Goal: Navigation & Orientation: Understand site structure

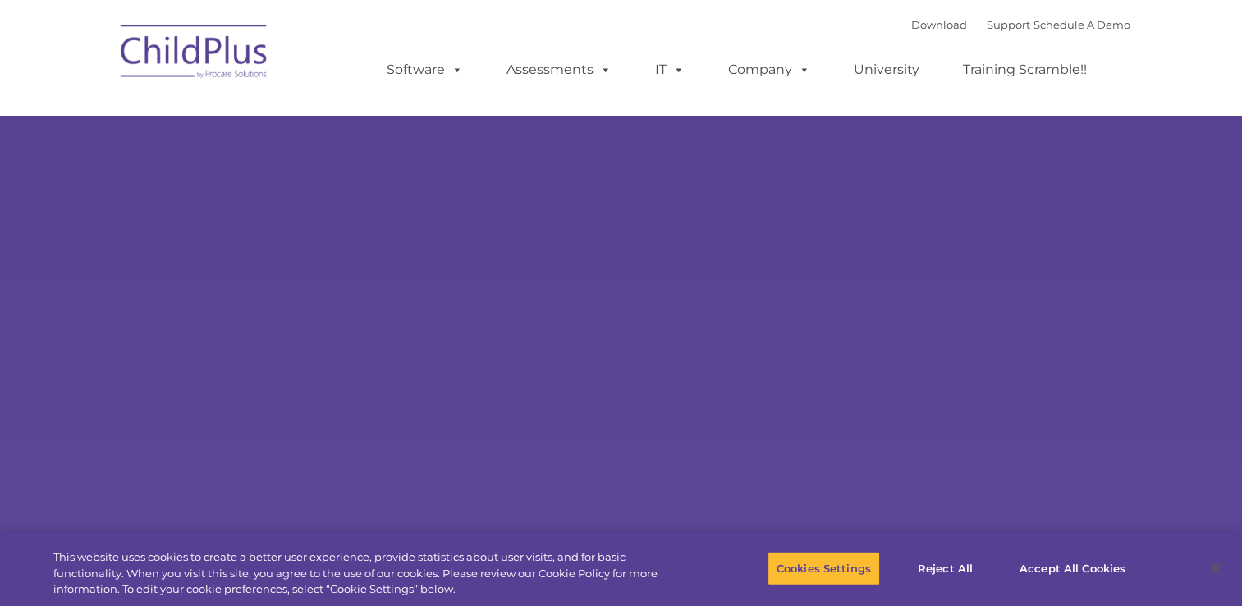
select select "MEDIUM"
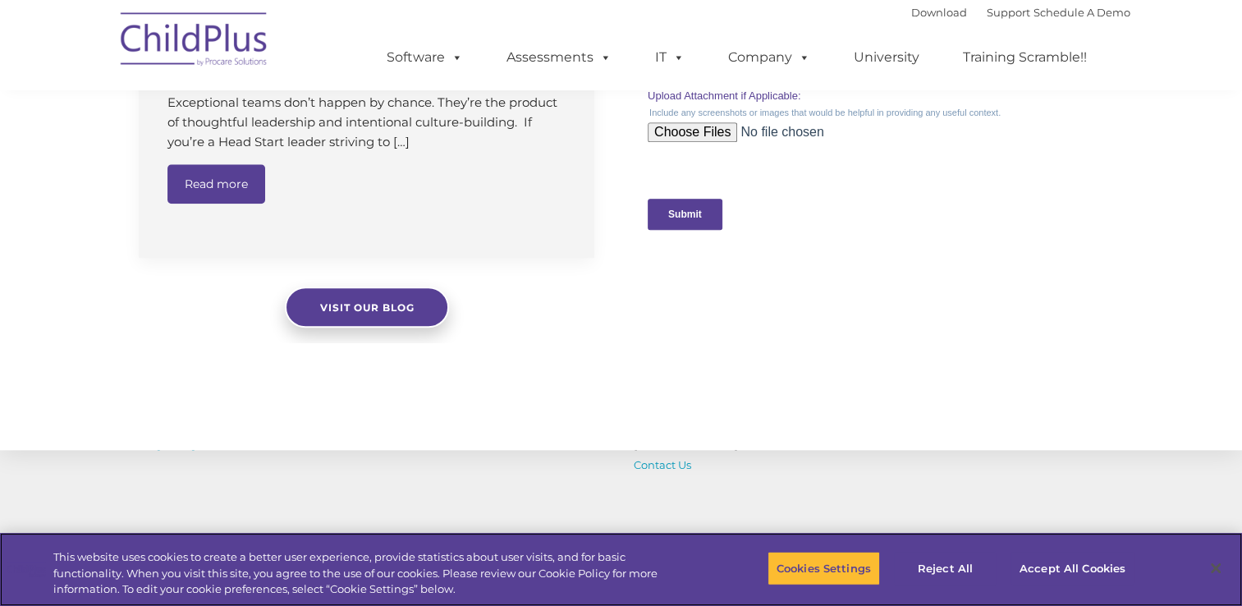
scroll to position [1849, 0]
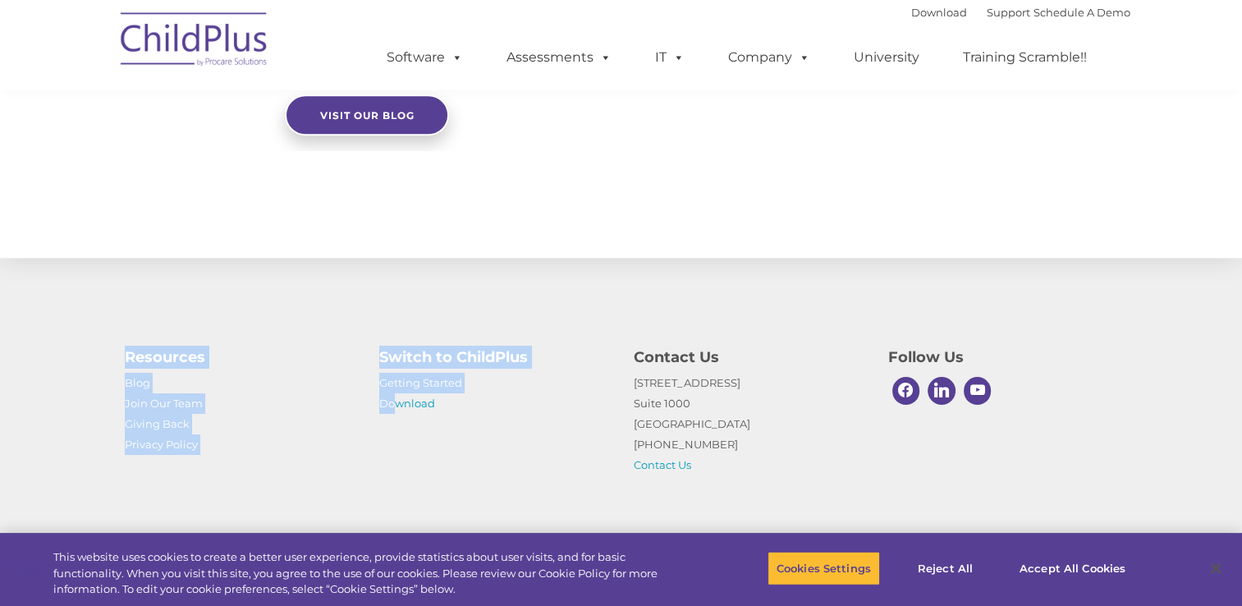
drag, startPoint x: 397, startPoint y: 436, endPoint x: 714, endPoint y: 212, distance: 387.6
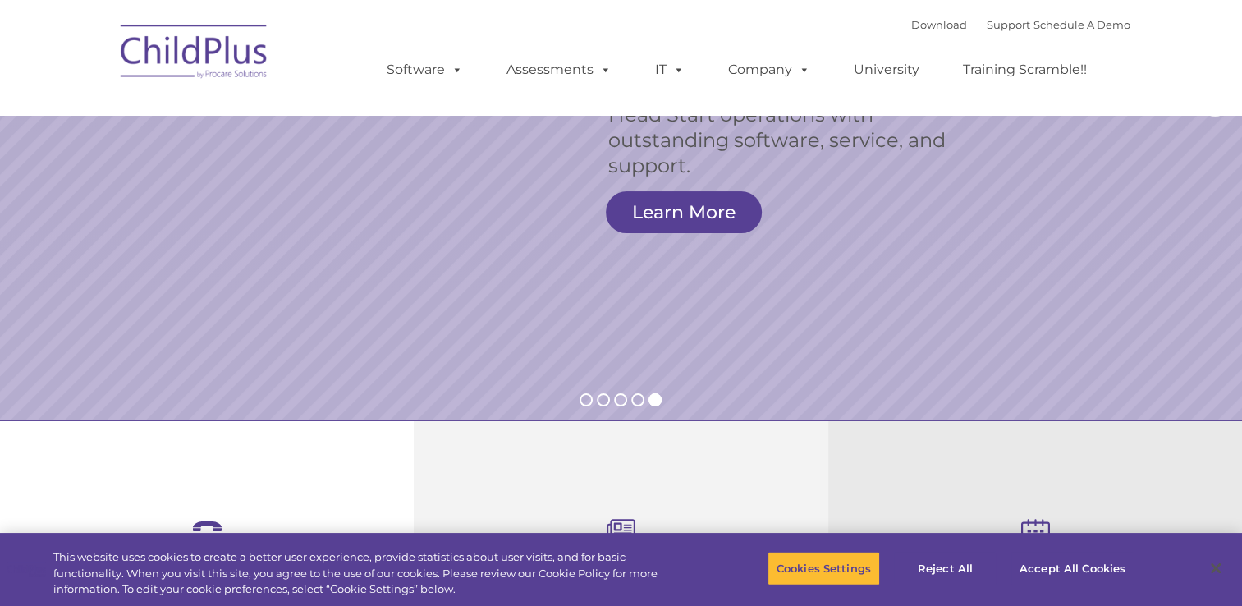
scroll to position [236, 0]
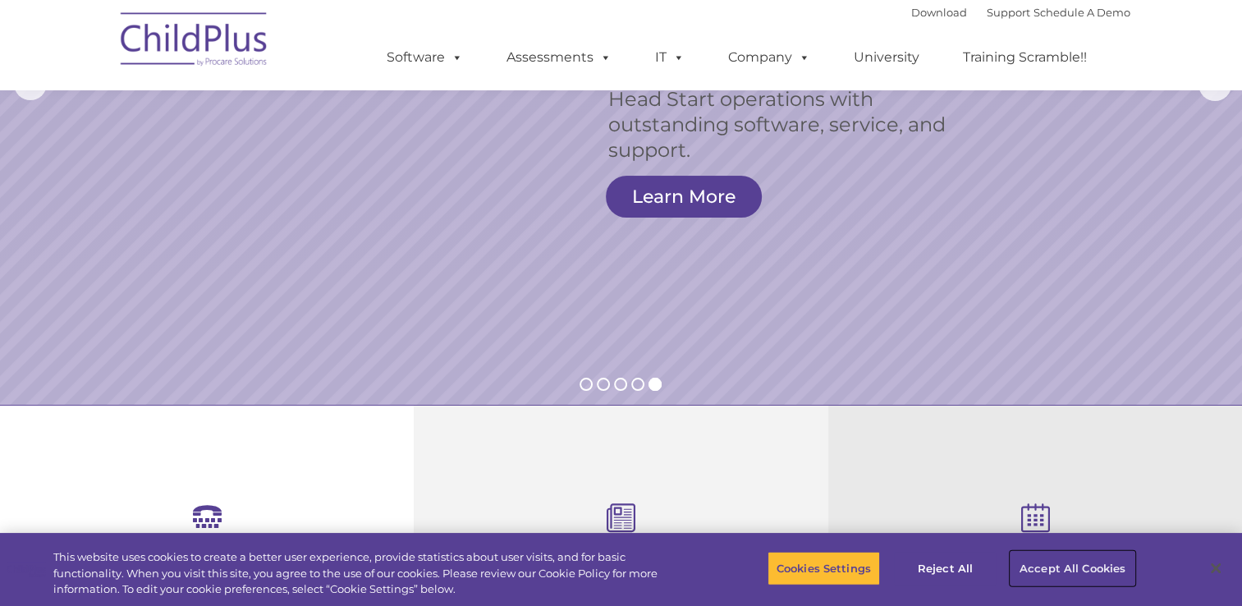
click at [1073, 563] on button "Accept All Cookies" at bounding box center [1073, 568] width 124 height 34
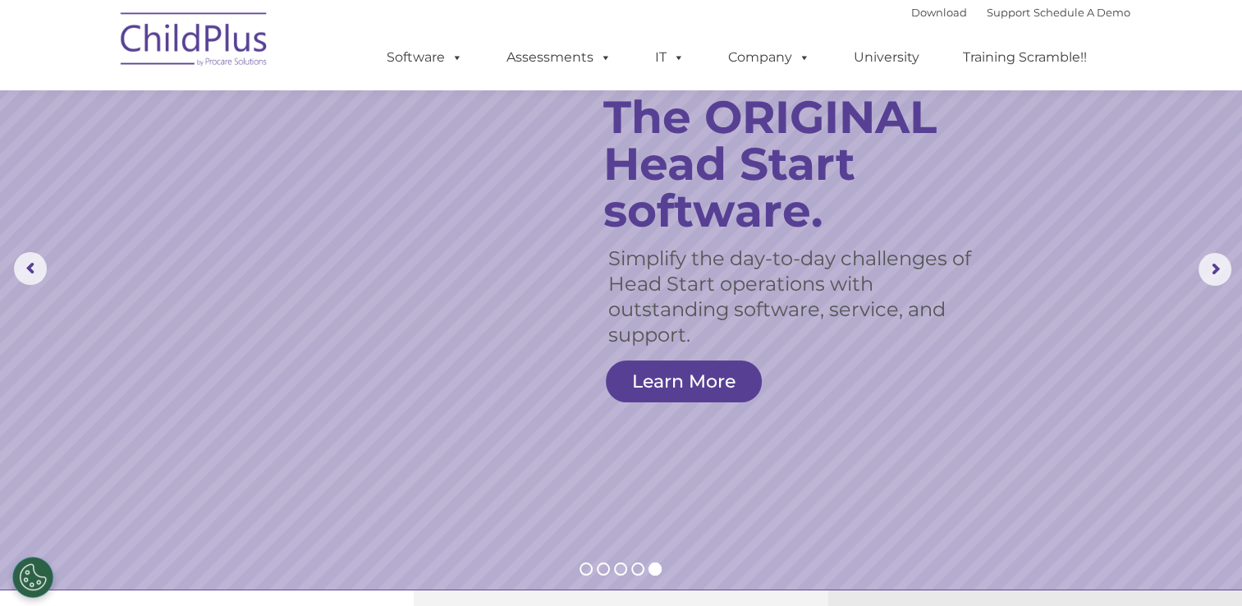
scroll to position [0, 0]
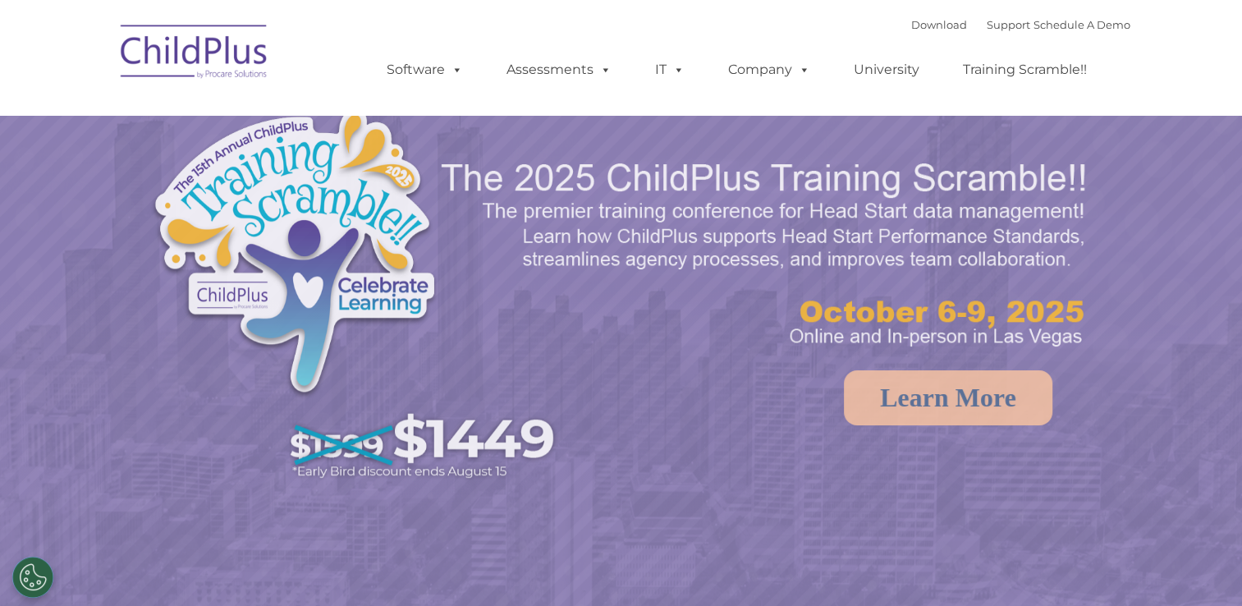
select select "MEDIUM"
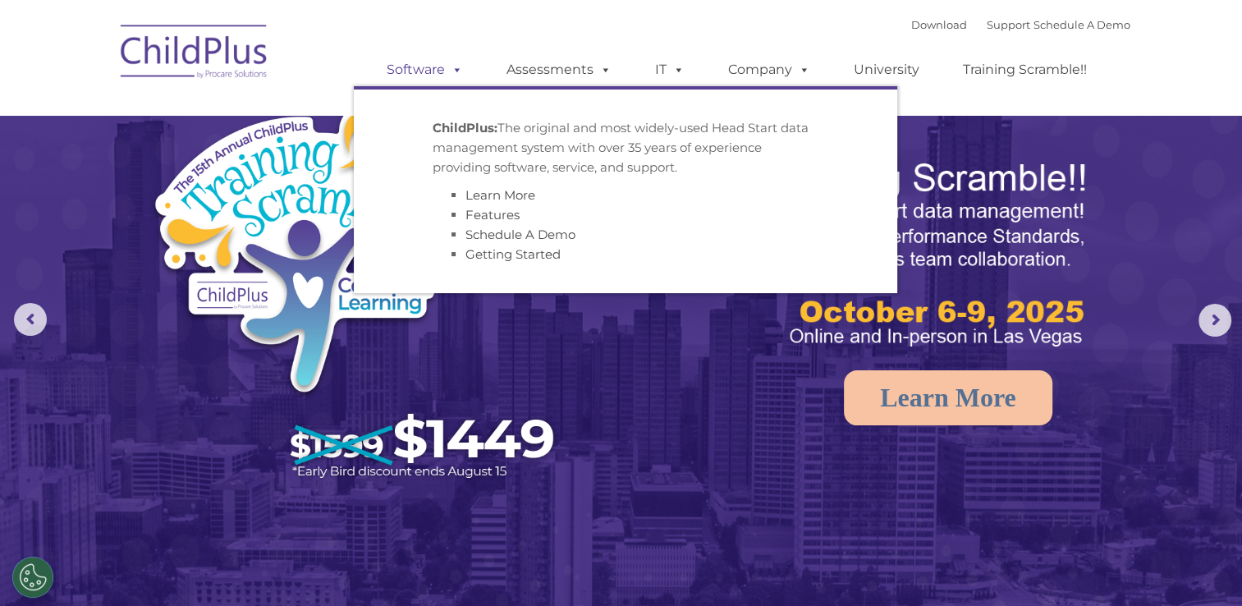
click at [459, 71] on span at bounding box center [454, 70] width 18 height 16
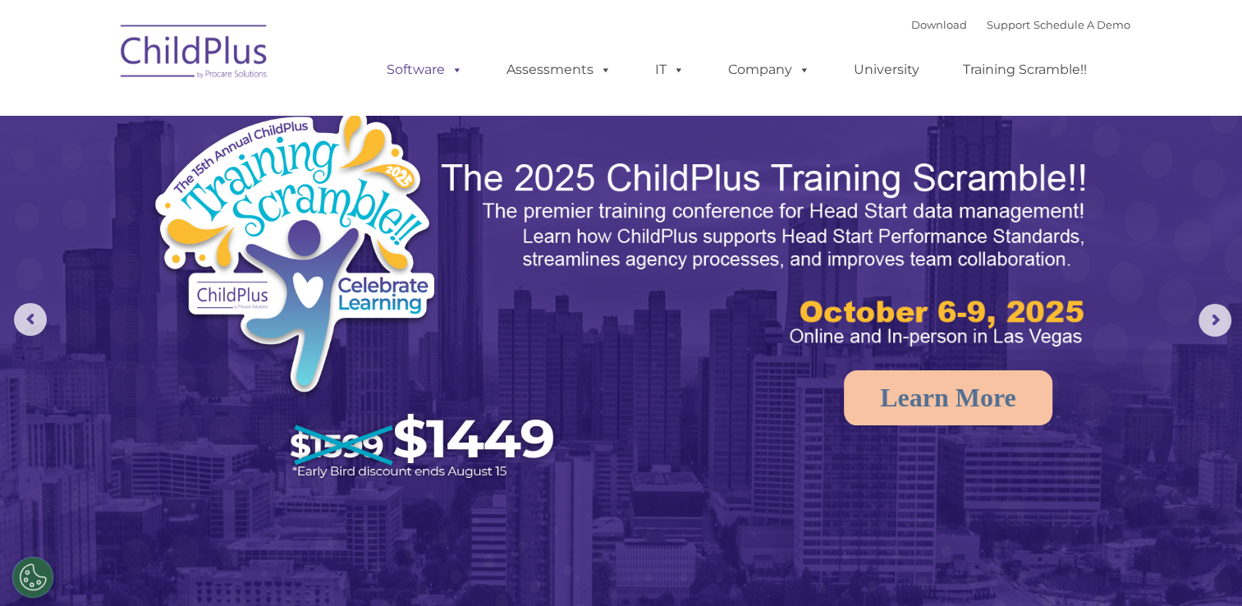
click at [459, 71] on span at bounding box center [454, 70] width 18 height 16
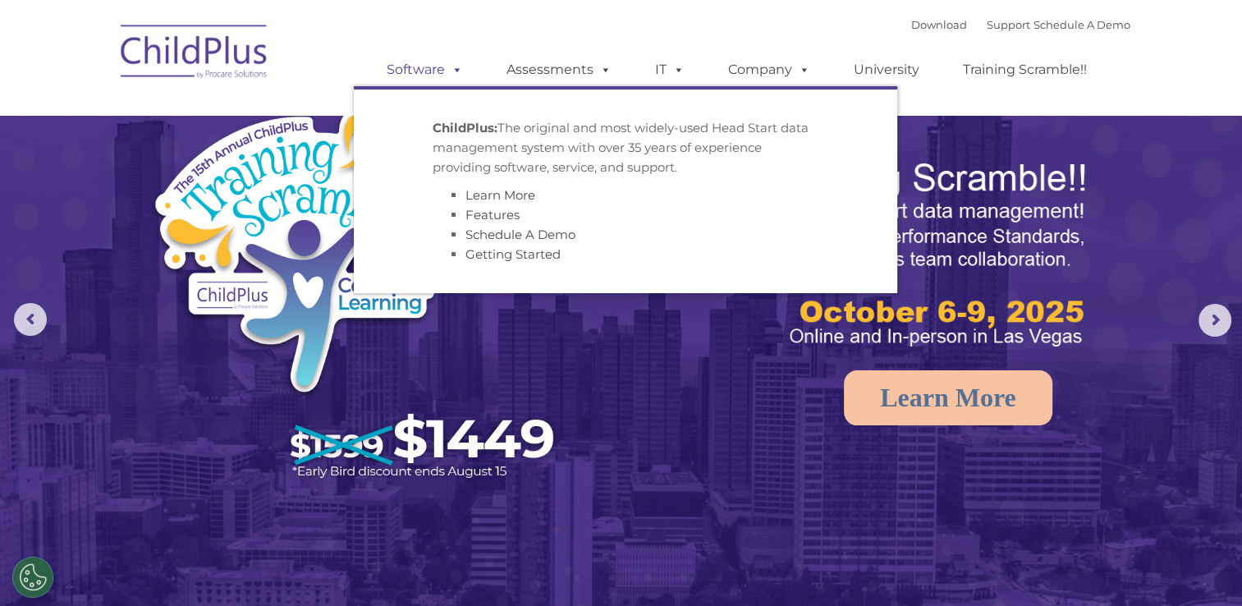
click at [459, 71] on span at bounding box center [454, 70] width 18 height 16
